Goal: Find specific page/section: Find specific page/section

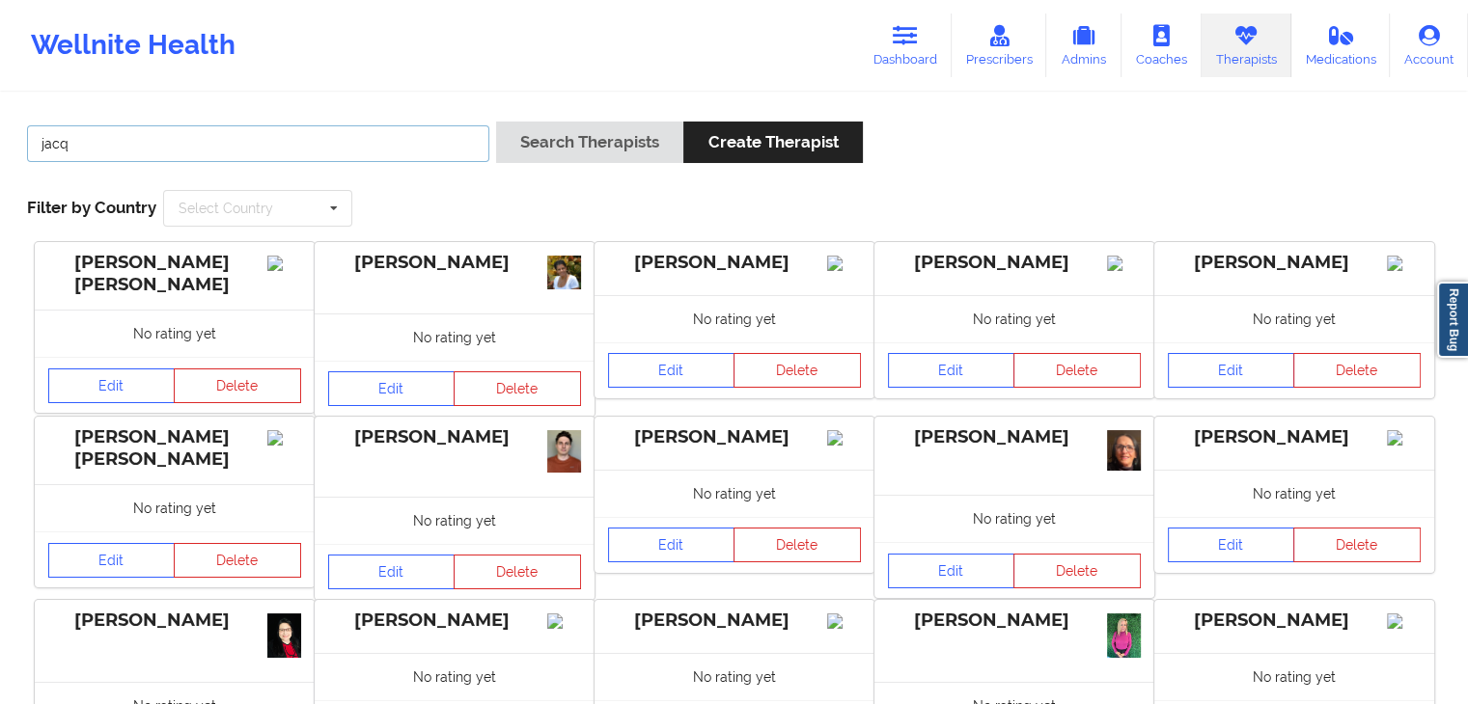
click at [257, 140] on input "jacq" at bounding box center [258, 143] width 462 height 37
type input "j"
click at [496, 122] on button "Search Therapists" at bounding box center [589, 142] width 187 height 41
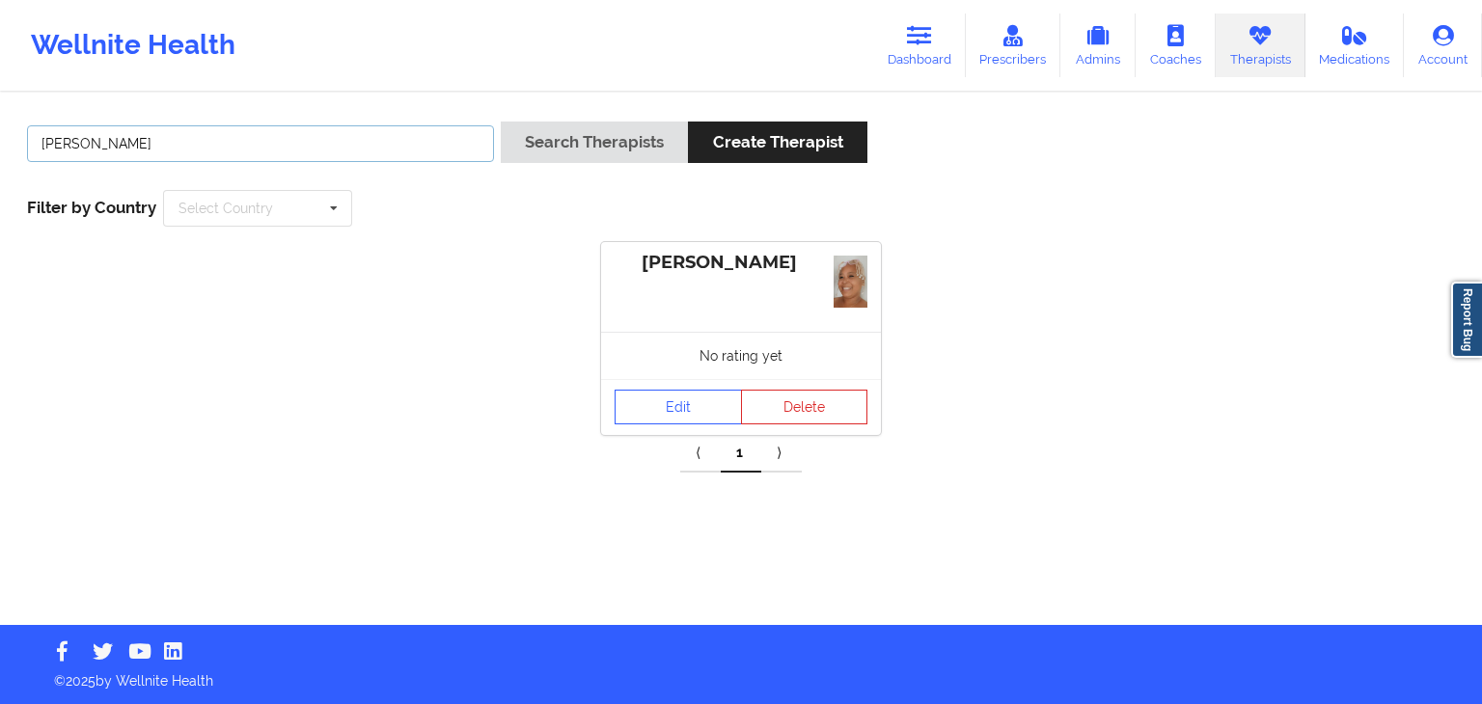
click at [501, 122] on button "Search Therapists" at bounding box center [594, 142] width 187 height 41
type input "m"
click at [501, 122] on button "Search Therapists" at bounding box center [594, 142] width 187 height 41
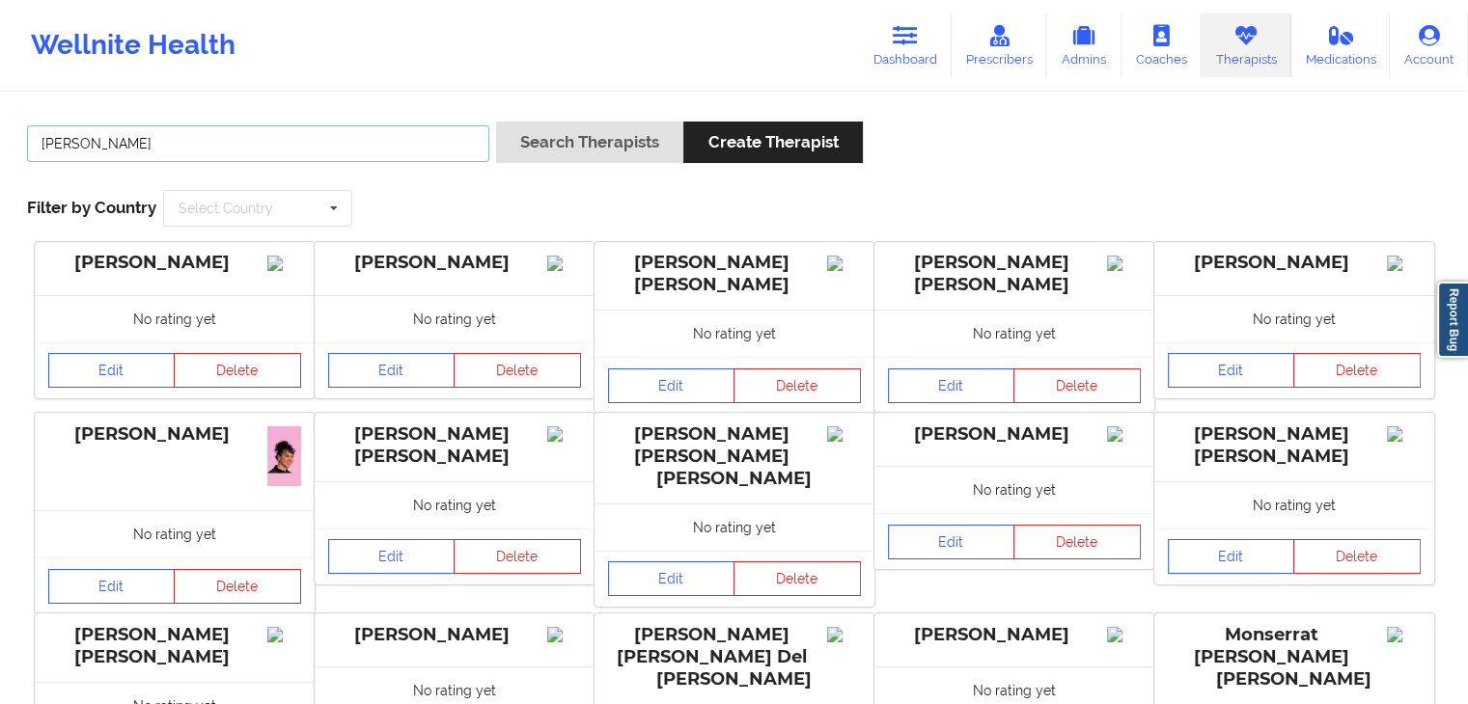
click at [496, 122] on button "Search Therapists" at bounding box center [589, 142] width 187 height 41
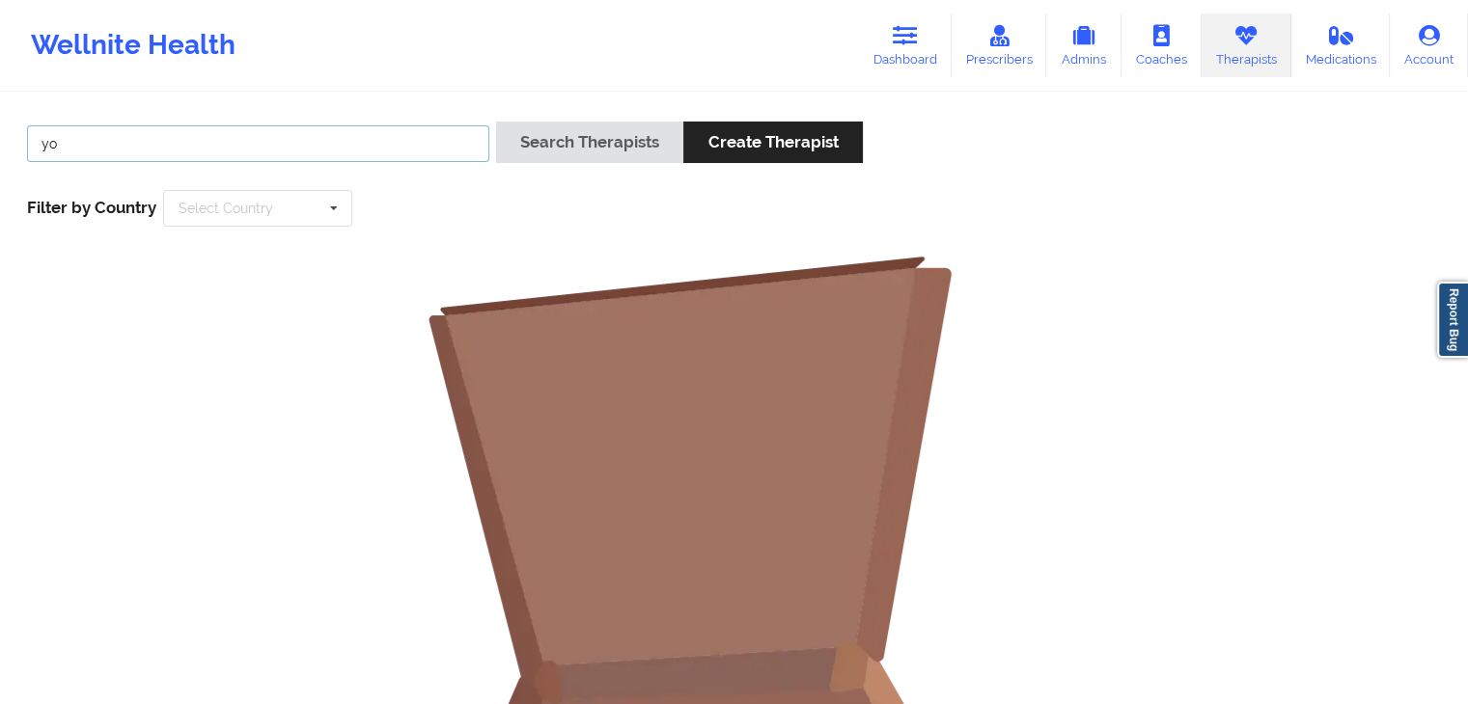
type input "y"
type input "[PERSON_NAME]"
click at [496, 122] on button "Search Therapists" at bounding box center [589, 142] width 187 height 41
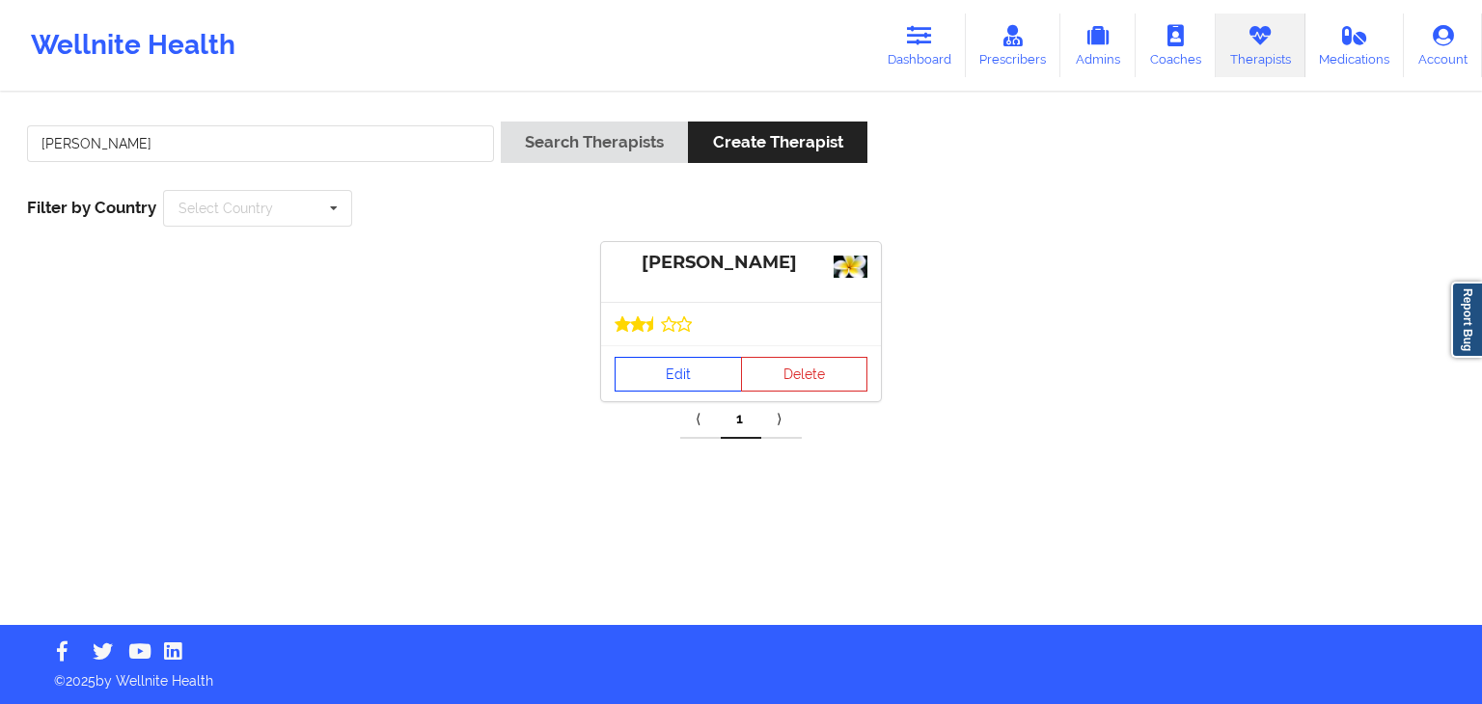
click at [675, 367] on link "Edit" at bounding box center [678, 374] width 127 height 35
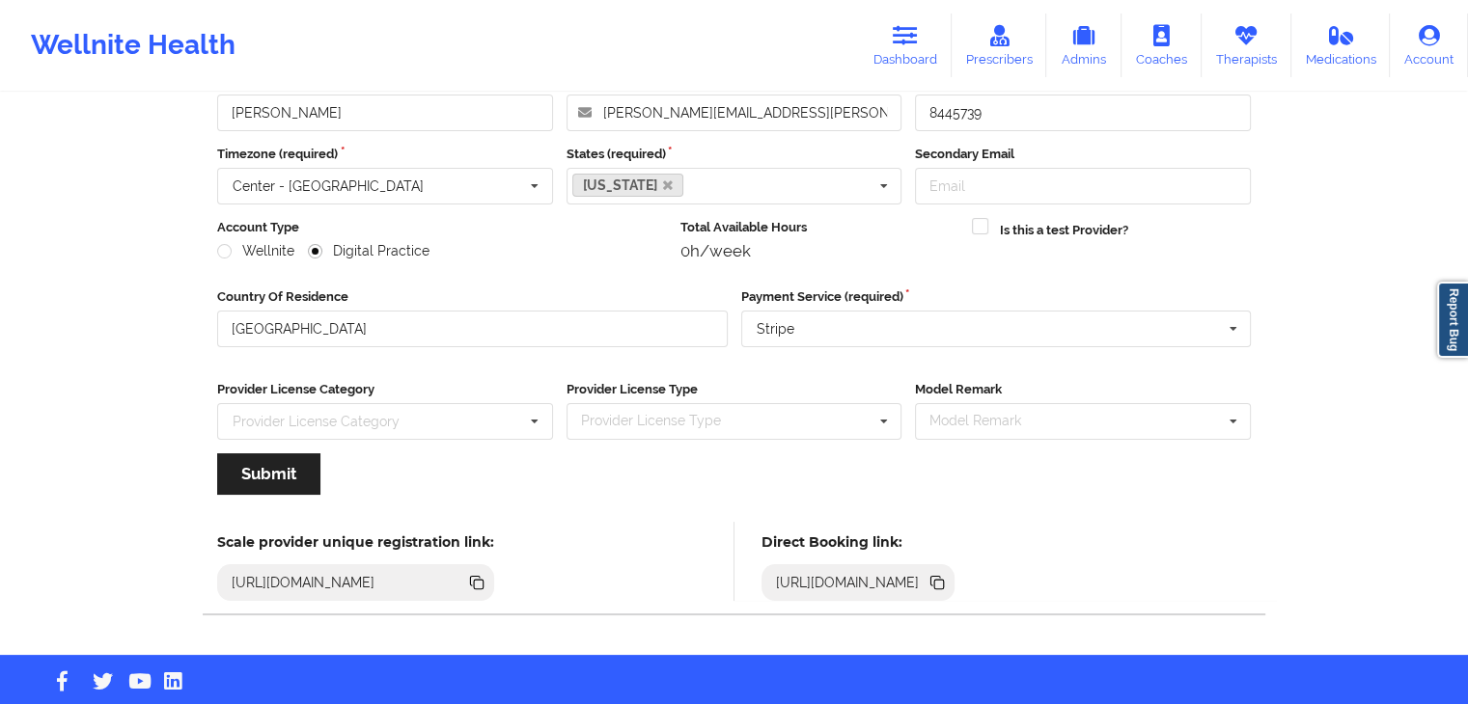
scroll to position [160, 0]
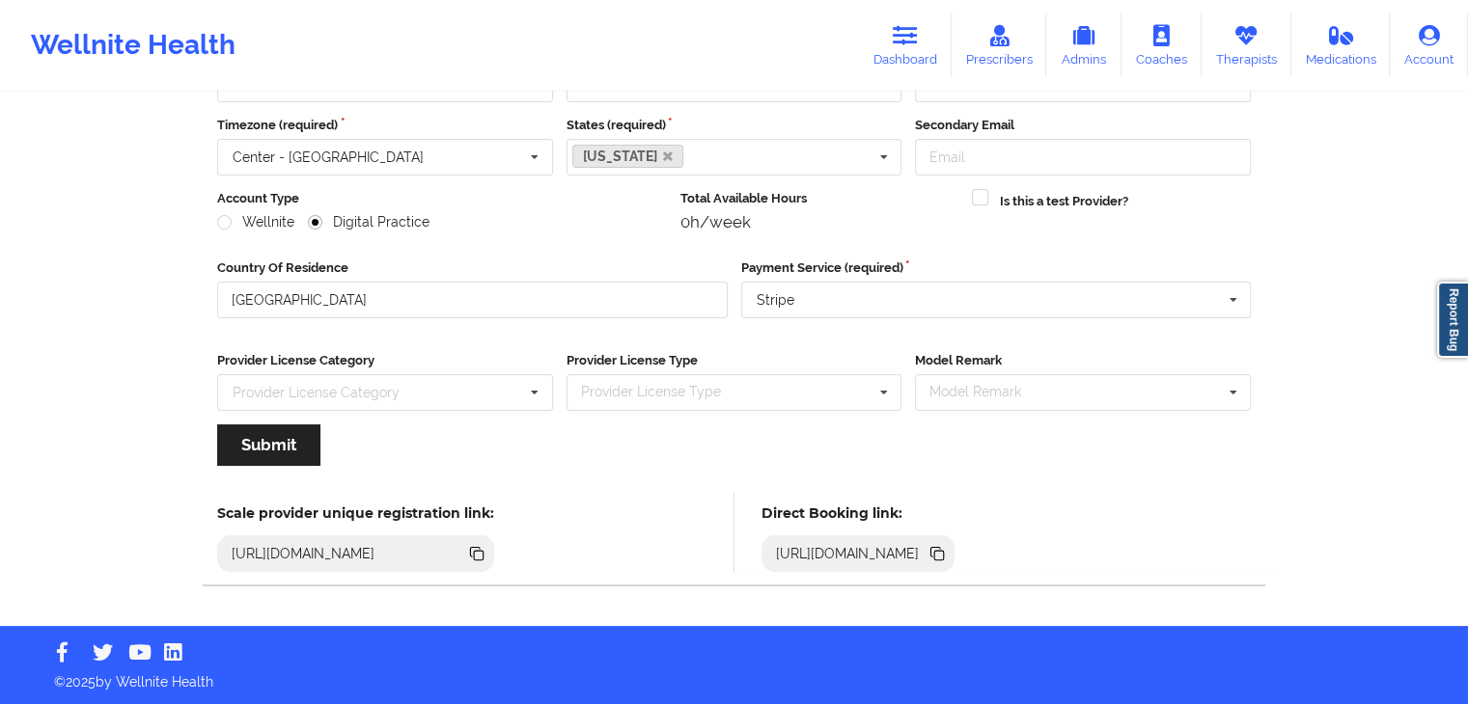
click at [948, 554] on icon at bounding box center [936, 553] width 21 height 21
click at [944, 551] on icon at bounding box center [939, 556] width 10 height 10
click at [924, 46] on link "Dashboard" at bounding box center [905, 46] width 93 height 64
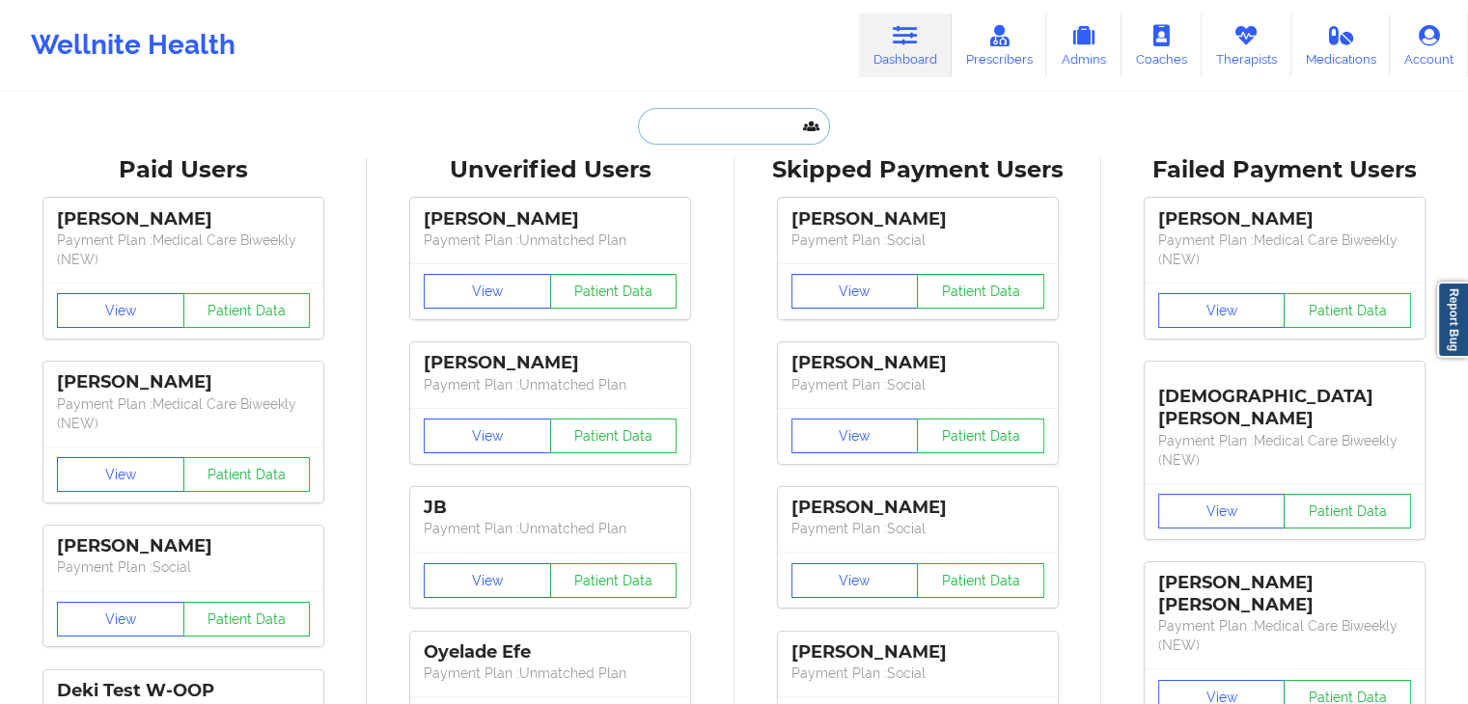
click at [750, 126] on input "text" at bounding box center [733, 126] width 191 height 37
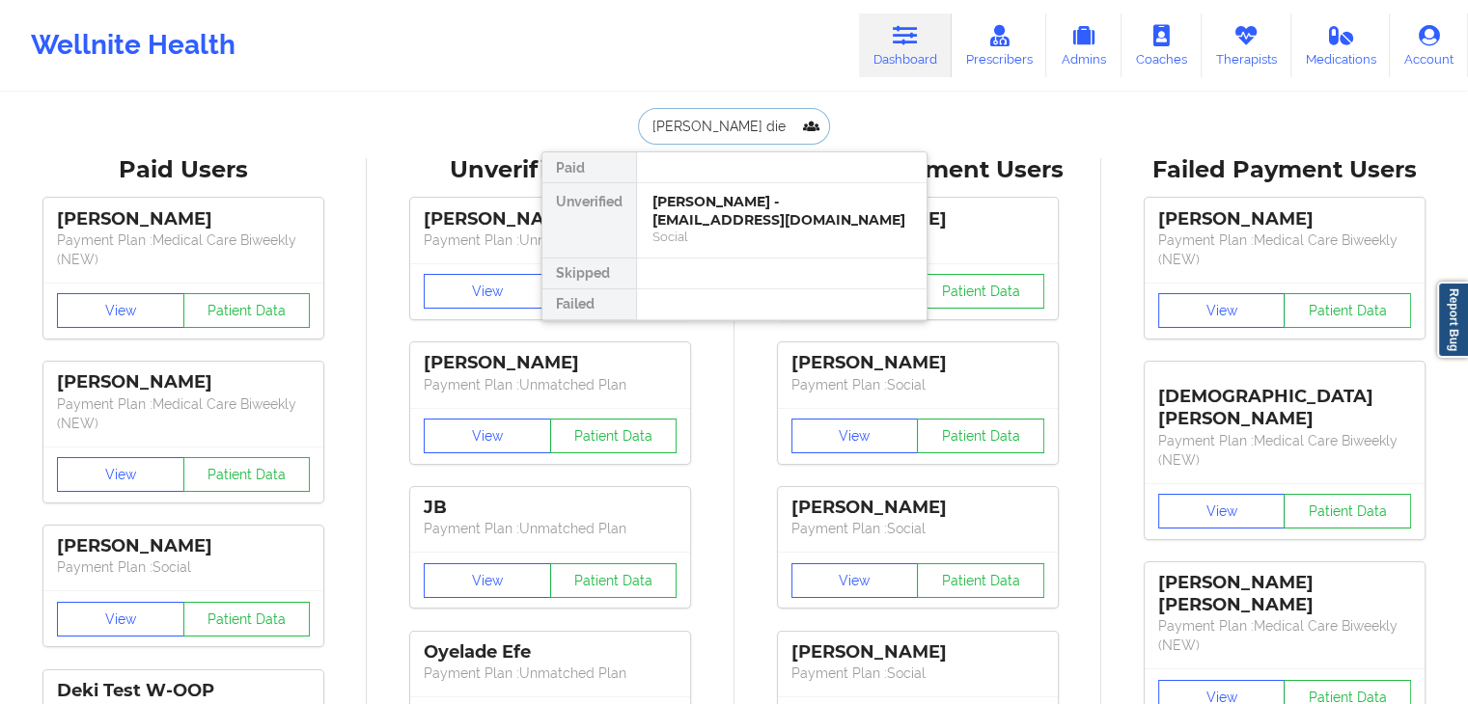
type input "[PERSON_NAME]"
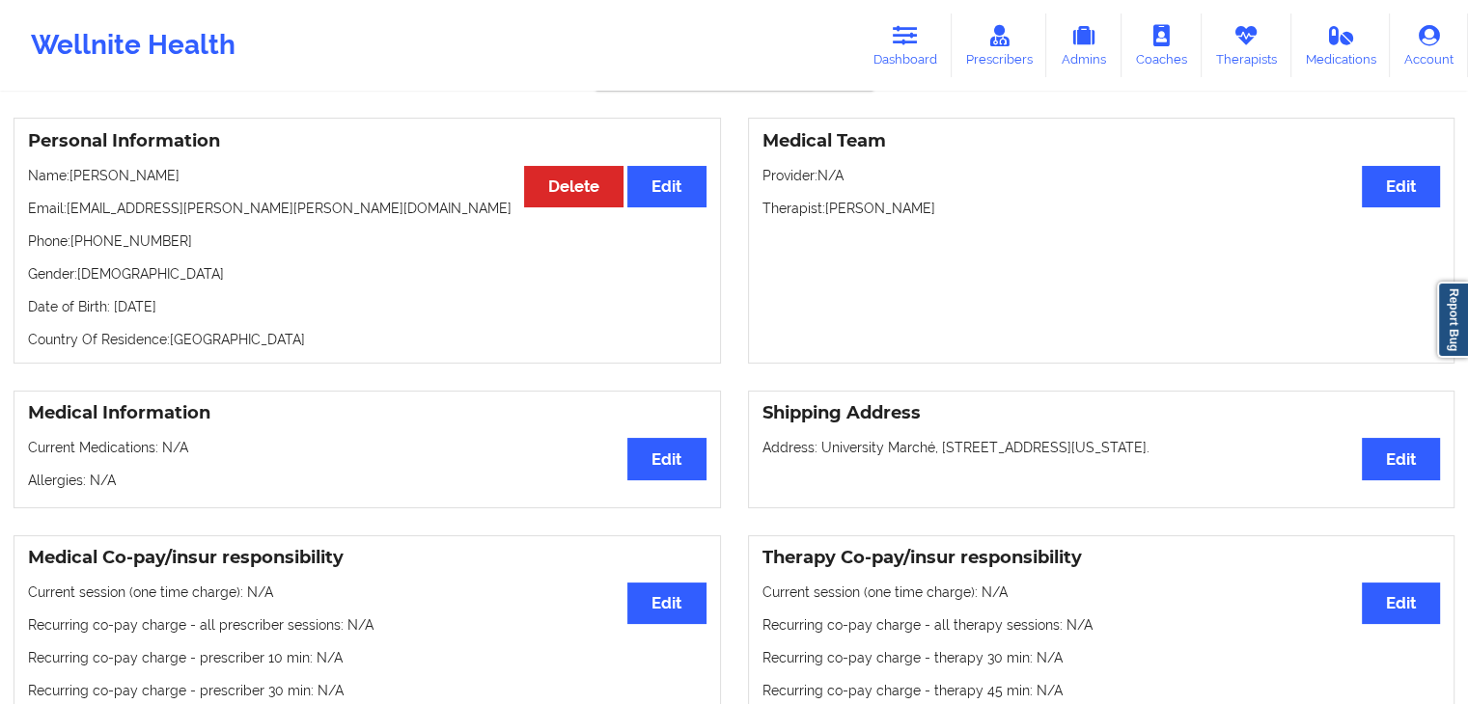
scroll to position [106, 0]
